Goal: Transaction & Acquisition: Purchase product/service

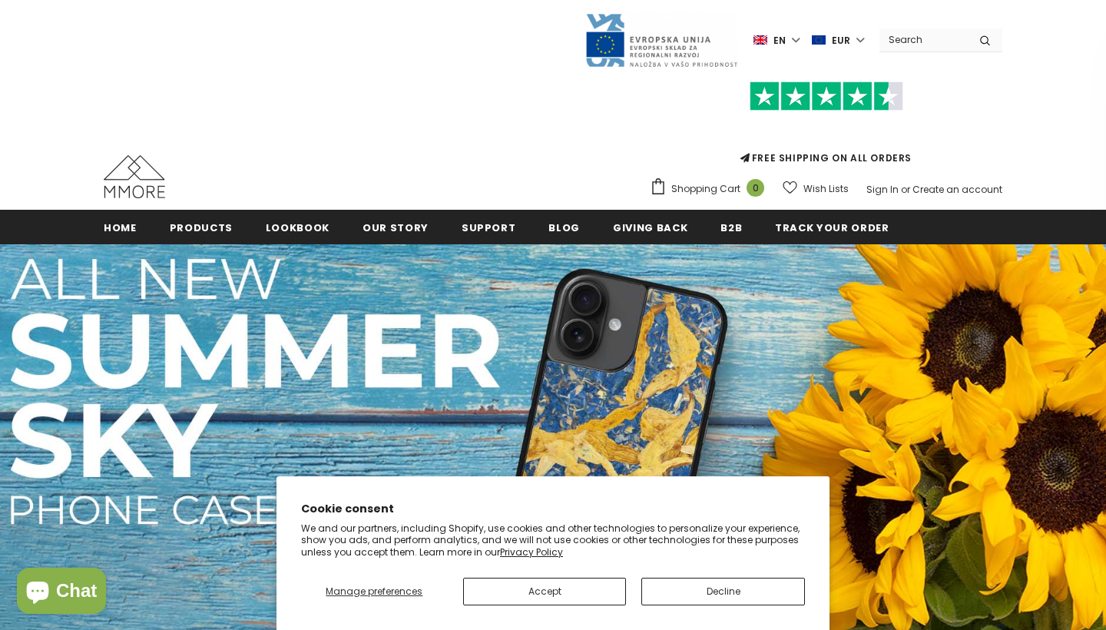
click at [671, 587] on button "Decline" at bounding box center [724, 592] width 164 height 28
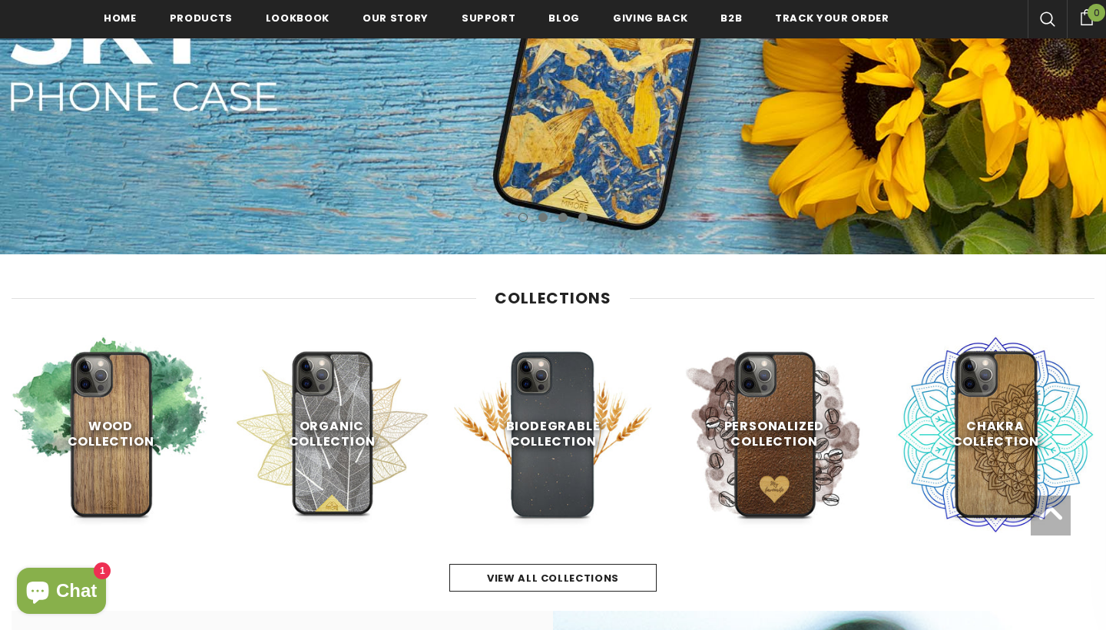
scroll to position [439, 0]
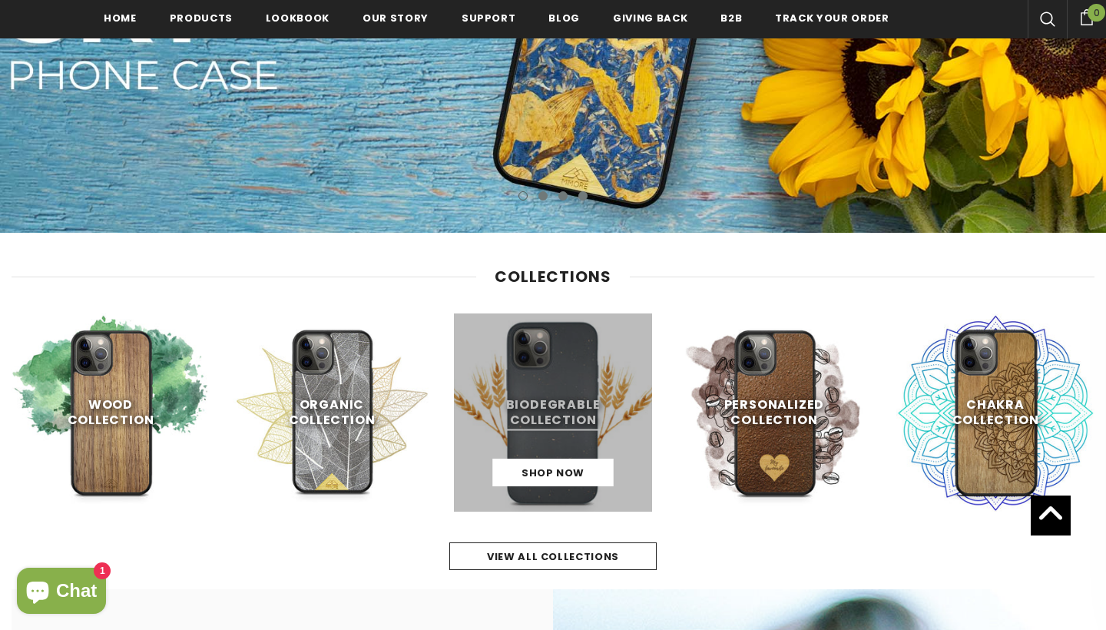
click at [567, 406] on link at bounding box center [553, 413] width 198 height 198
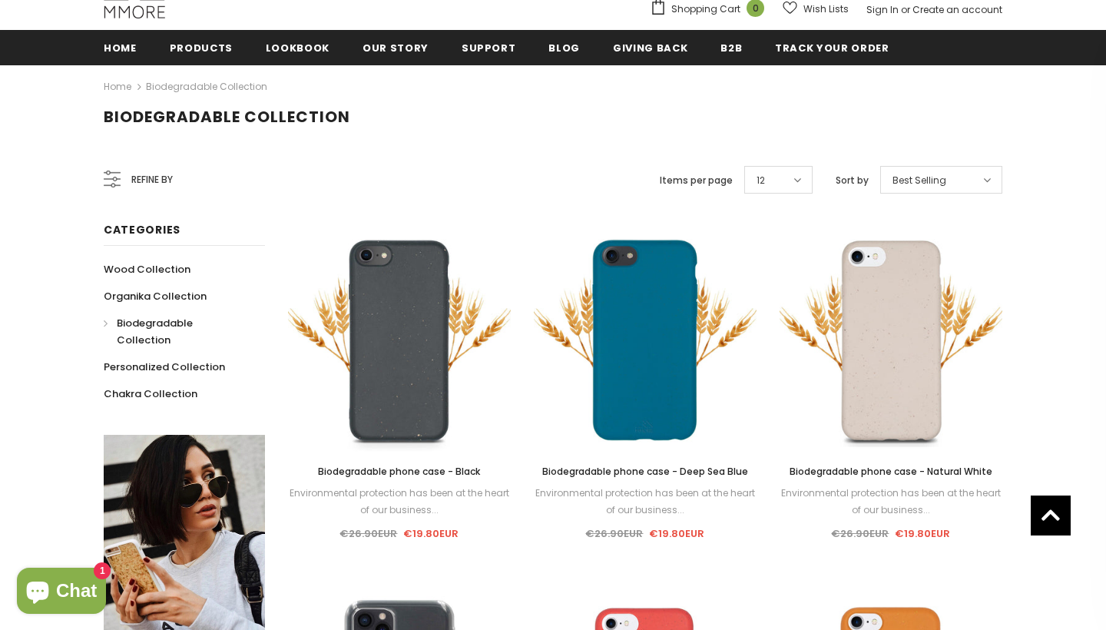
scroll to position [187, 0]
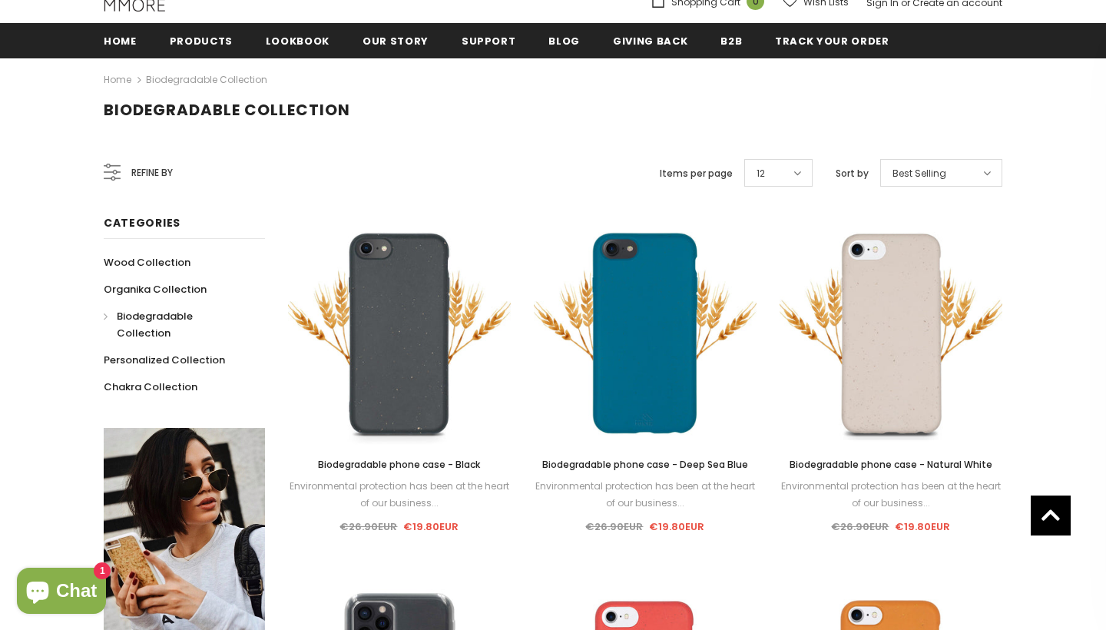
click at [155, 172] on span "Refine by" at bounding box center [151, 172] width 41 height 17
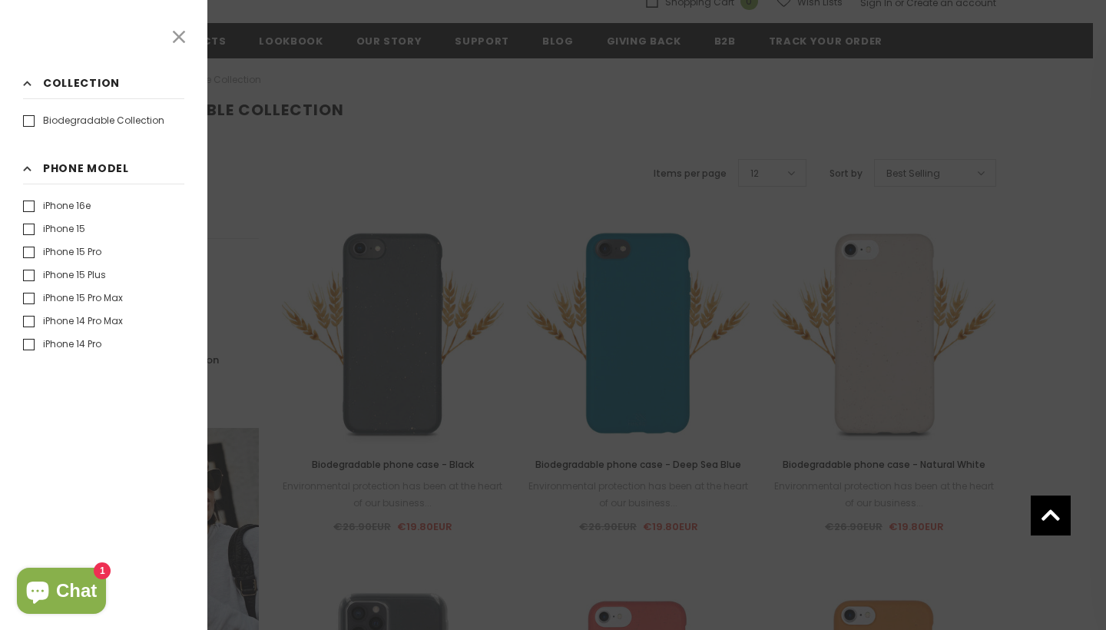
scroll to position [40, 0]
click at [25, 304] on label "iPhone 14 Pro" at bounding box center [62, 304] width 78 height 15
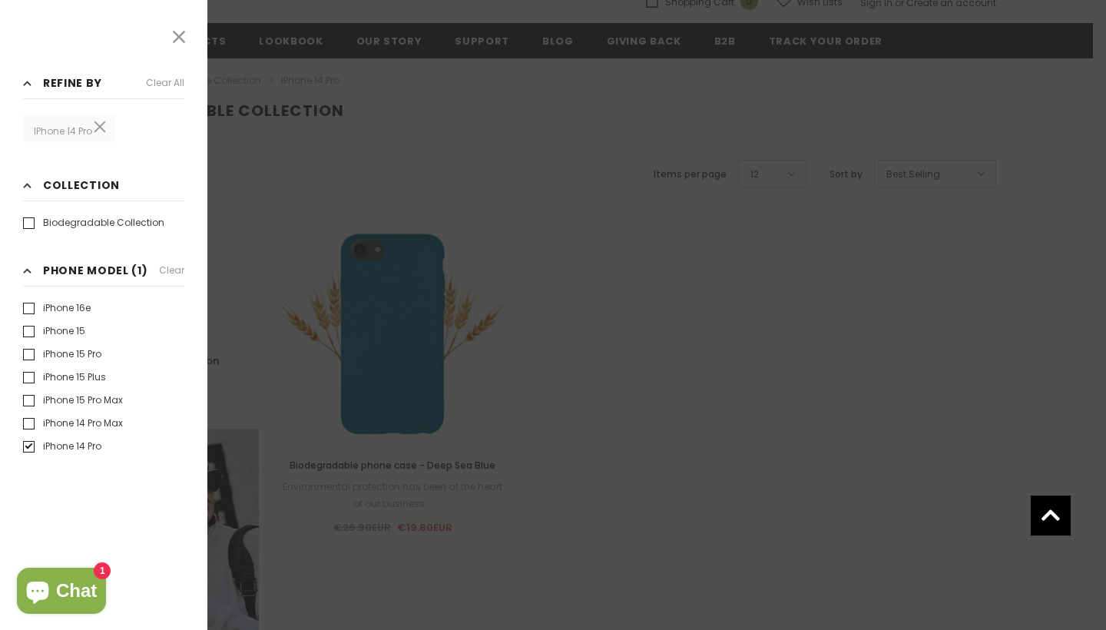
click at [712, 167] on div at bounding box center [553, 315] width 1106 height 630
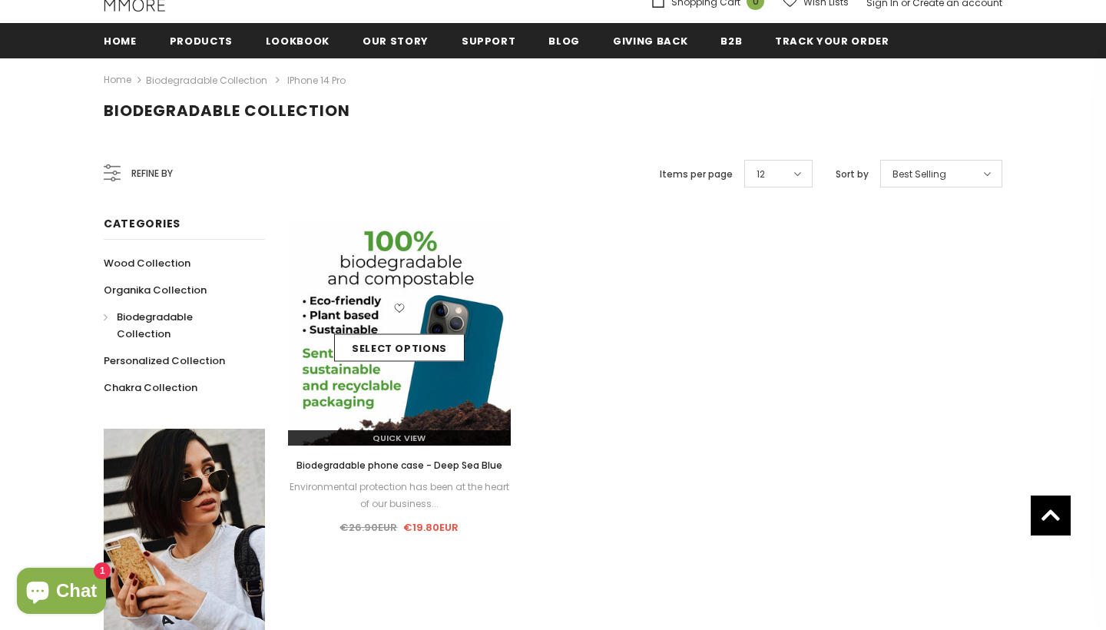
click at [382, 297] on img at bounding box center [399, 334] width 223 height 223
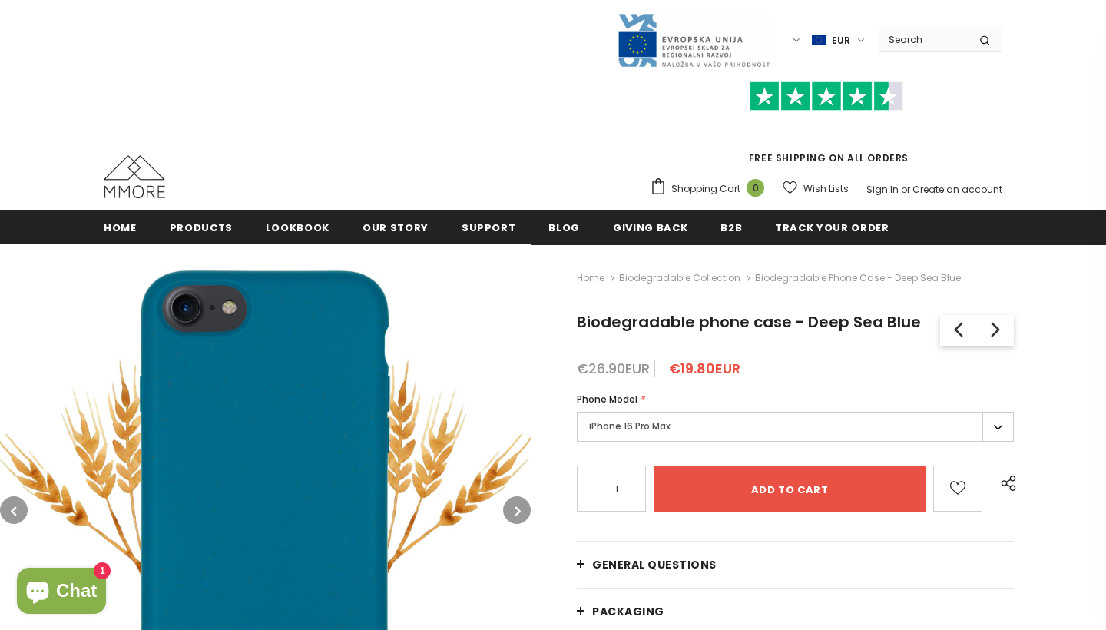
scroll to position [35, 0]
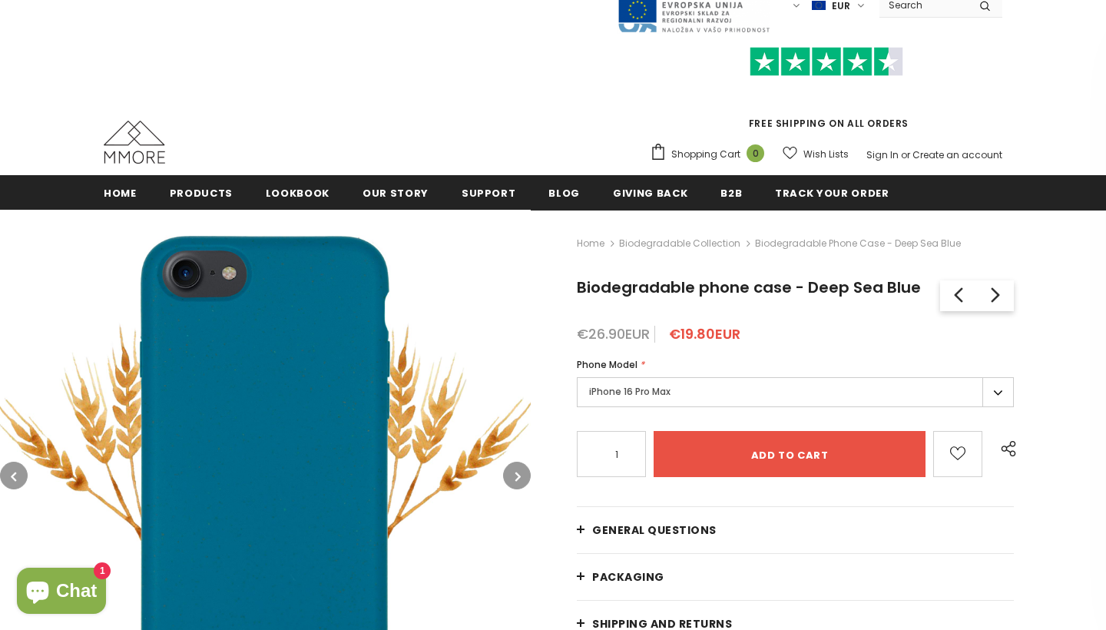
click at [642, 383] on label "iPhone 16 Pro Max" at bounding box center [795, 392] width 437 height 30
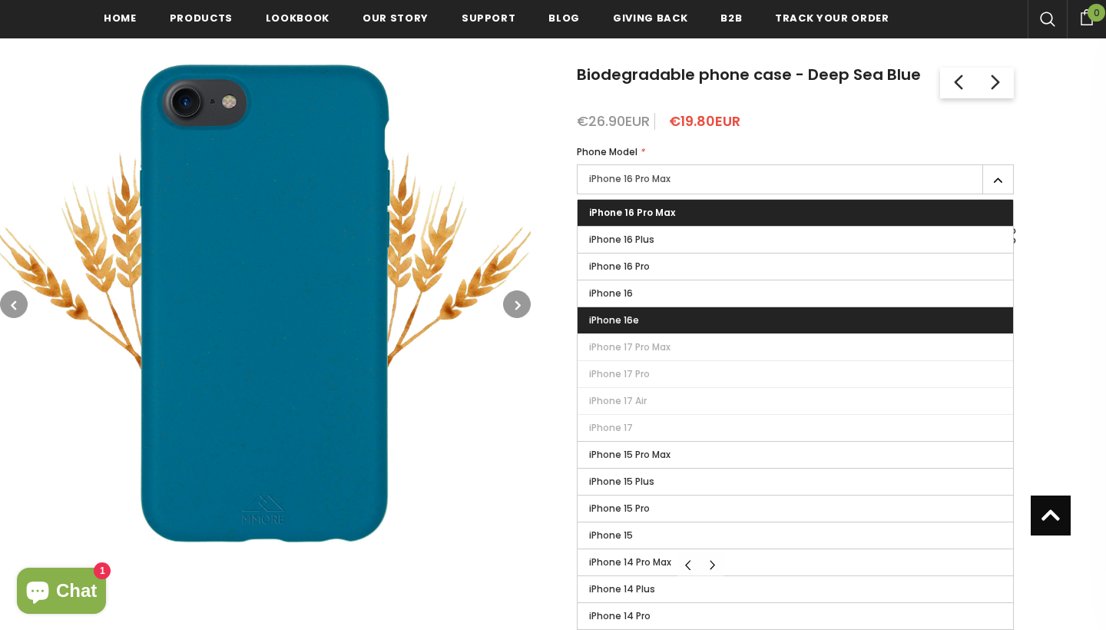
scroll to position [262, 0]
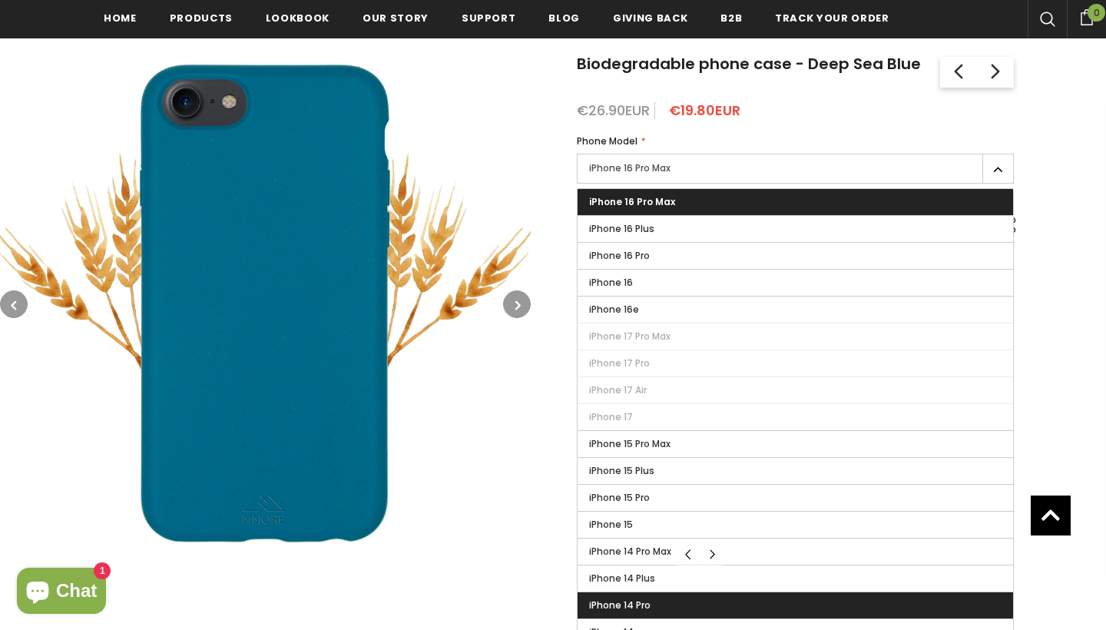
click at [625, 597] on label "iPhone 14 Pro" at bounding box center [796, 605] width 436 height 26
click at [0, 0] on input "iPhone 14 Pro" at bounding box center [0, 0] width 0 height 0
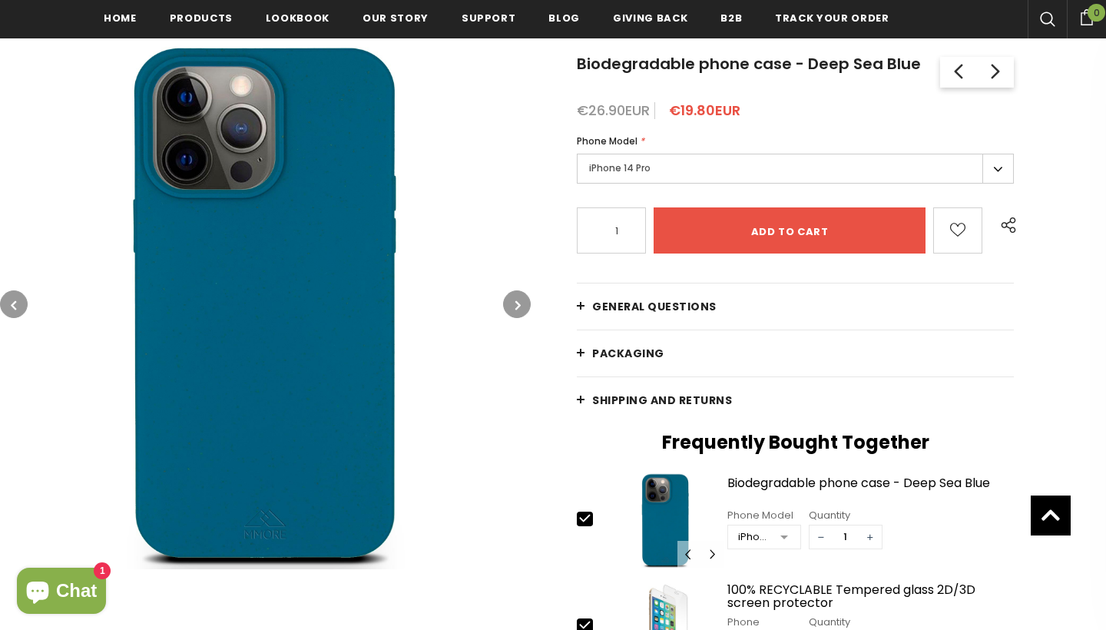
click at [580, 307] on link "General Questions" at bounding box center [795, 307] width 437 height 46
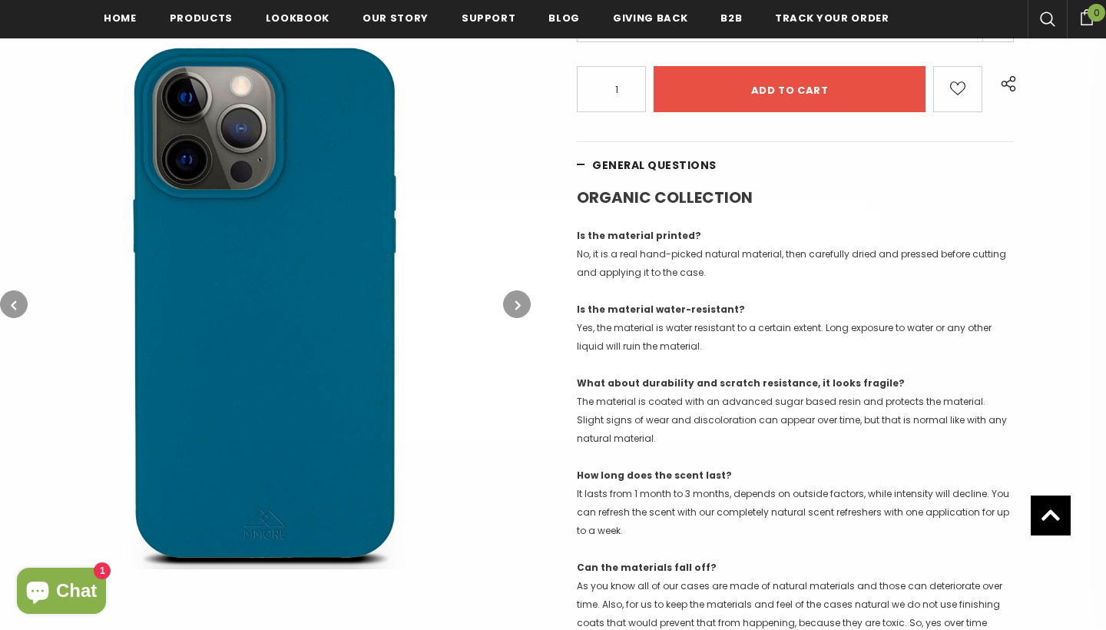
scroll to position [455, 0]
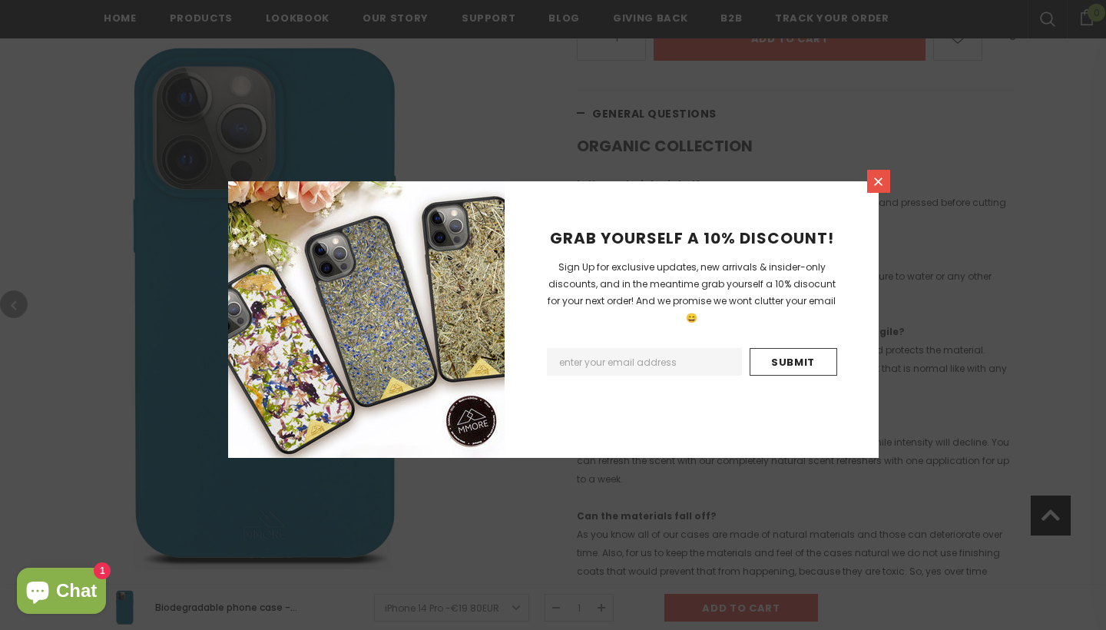
click at [876, 175] on icon at bounding box center [878, 181] width 13 height 13
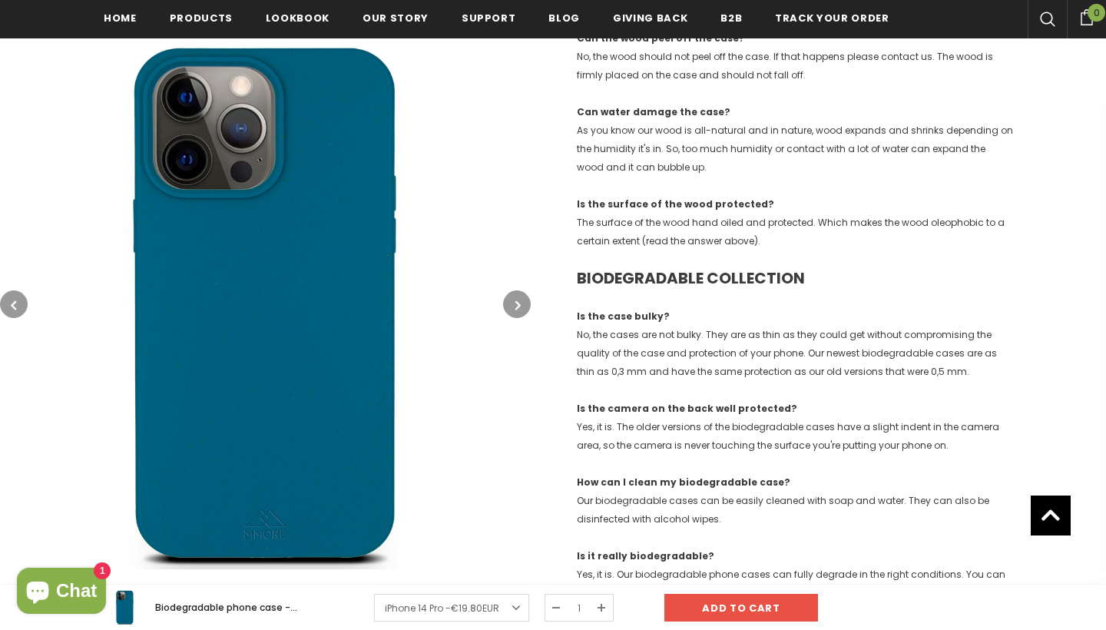
scroll to position [1305, 0]
